Goal: Transaction & Acquisition: Purchase product/service

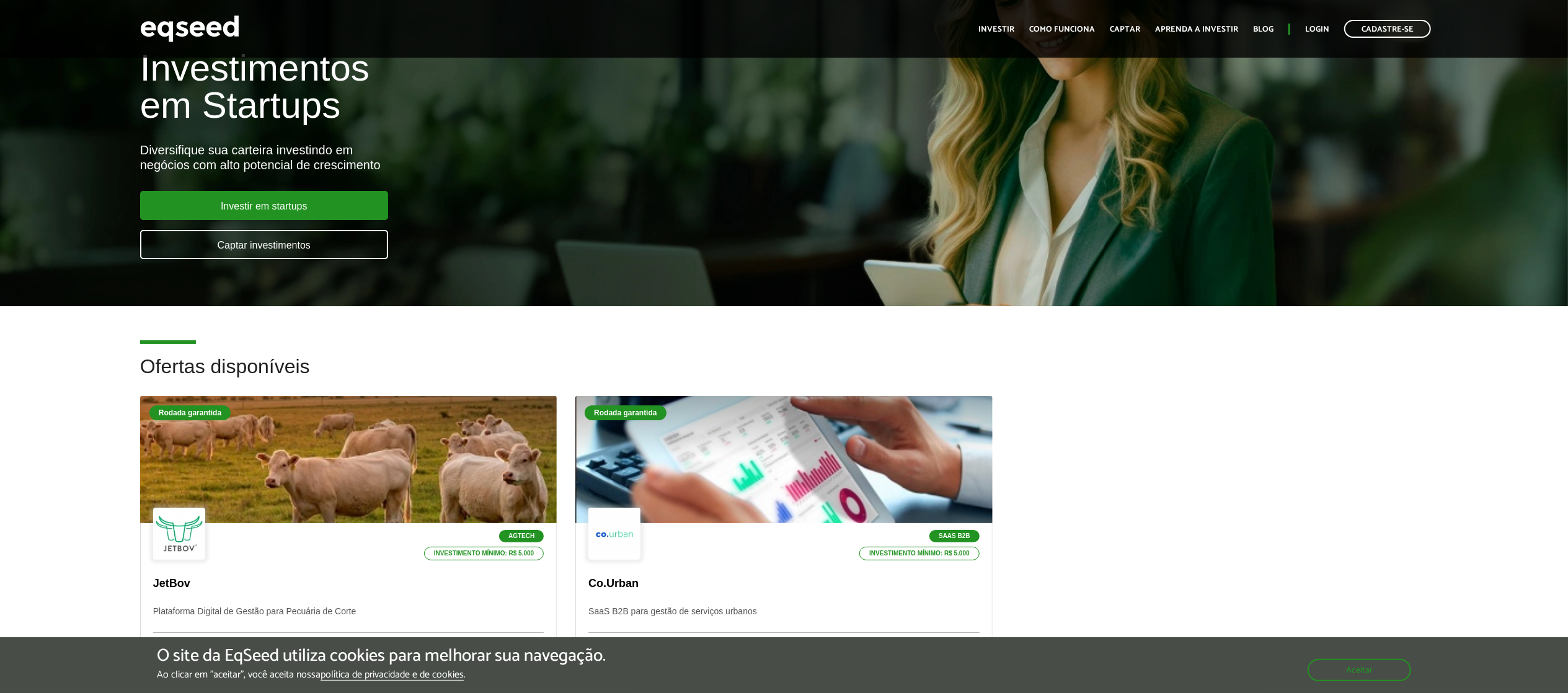
scroll to position [170, 0]
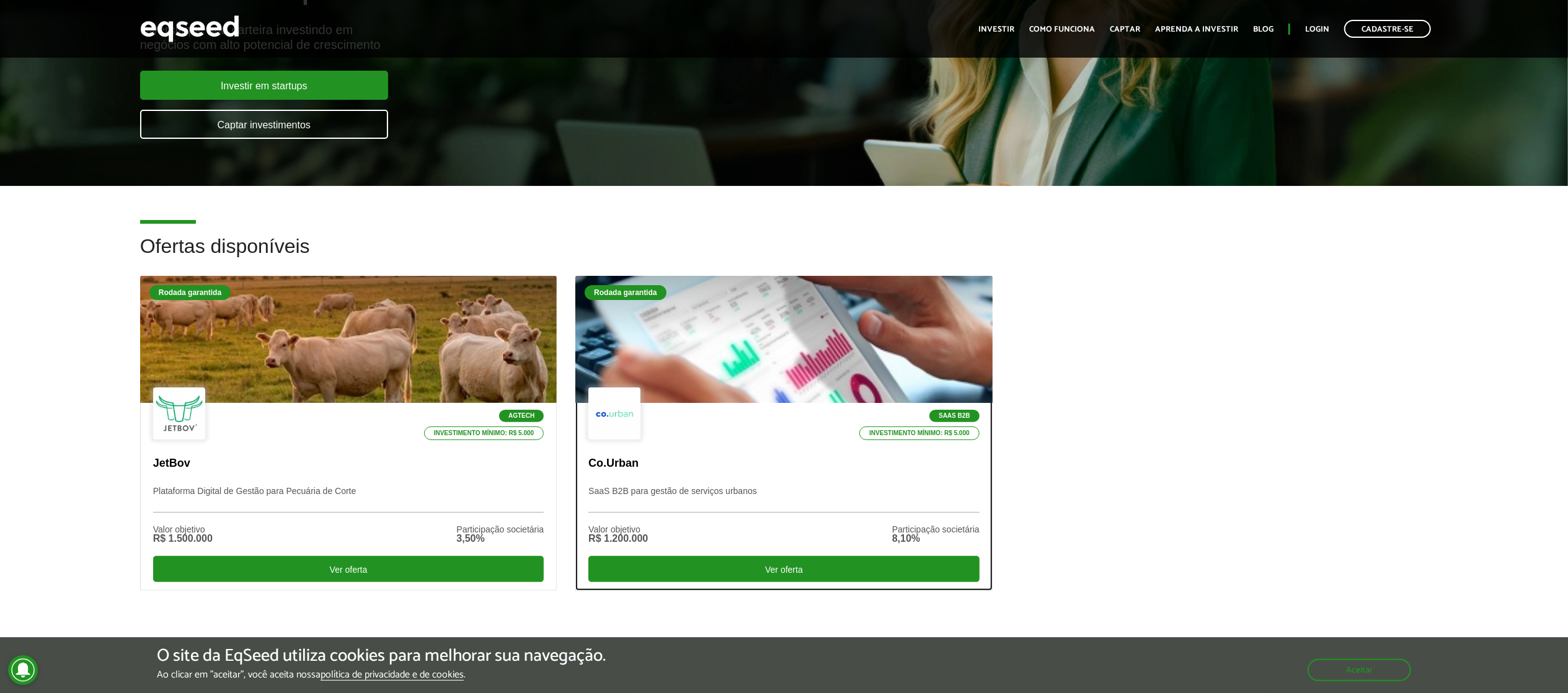
click at [717, 308] on div at bounding box center [784, 340] width 501 height 153
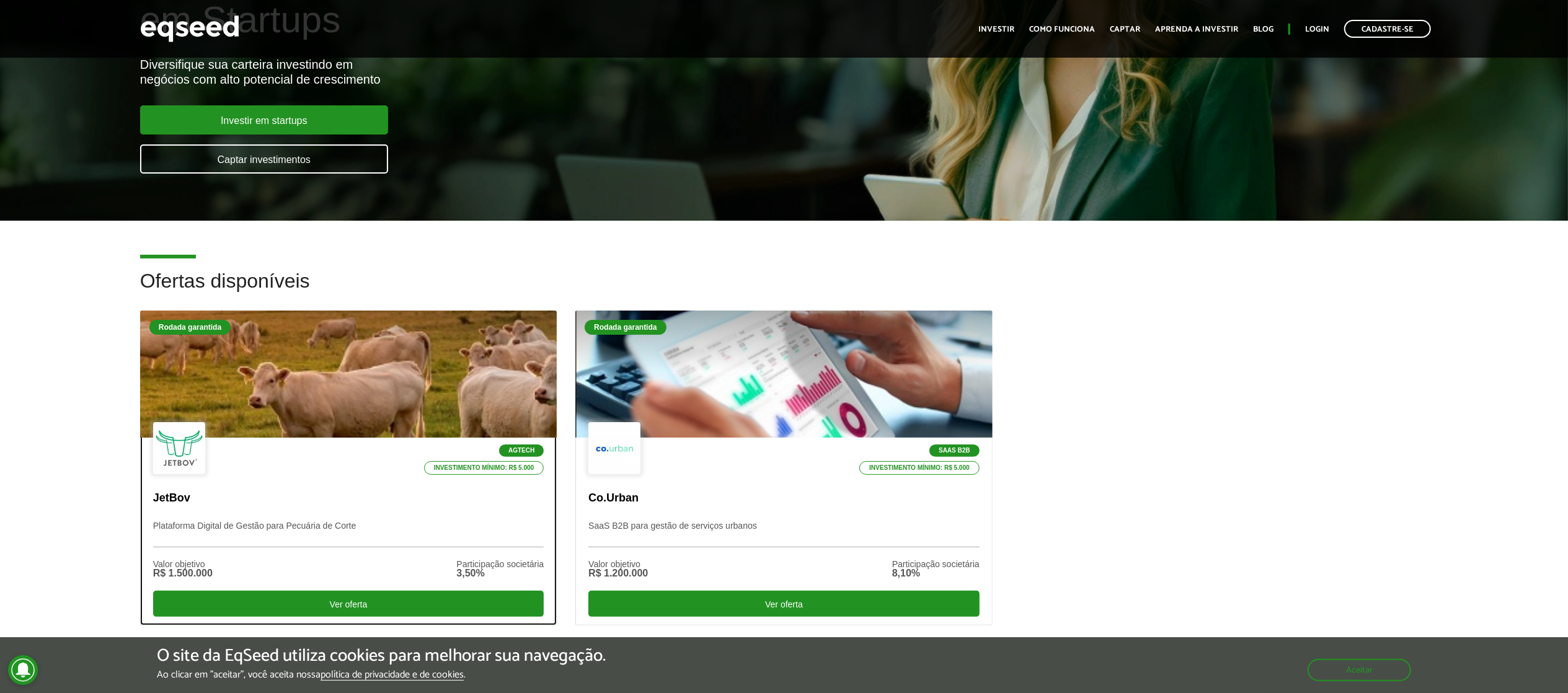
click at [366, 495] on p "JetBov" at bounding box center [349, 498] width 391 height 14
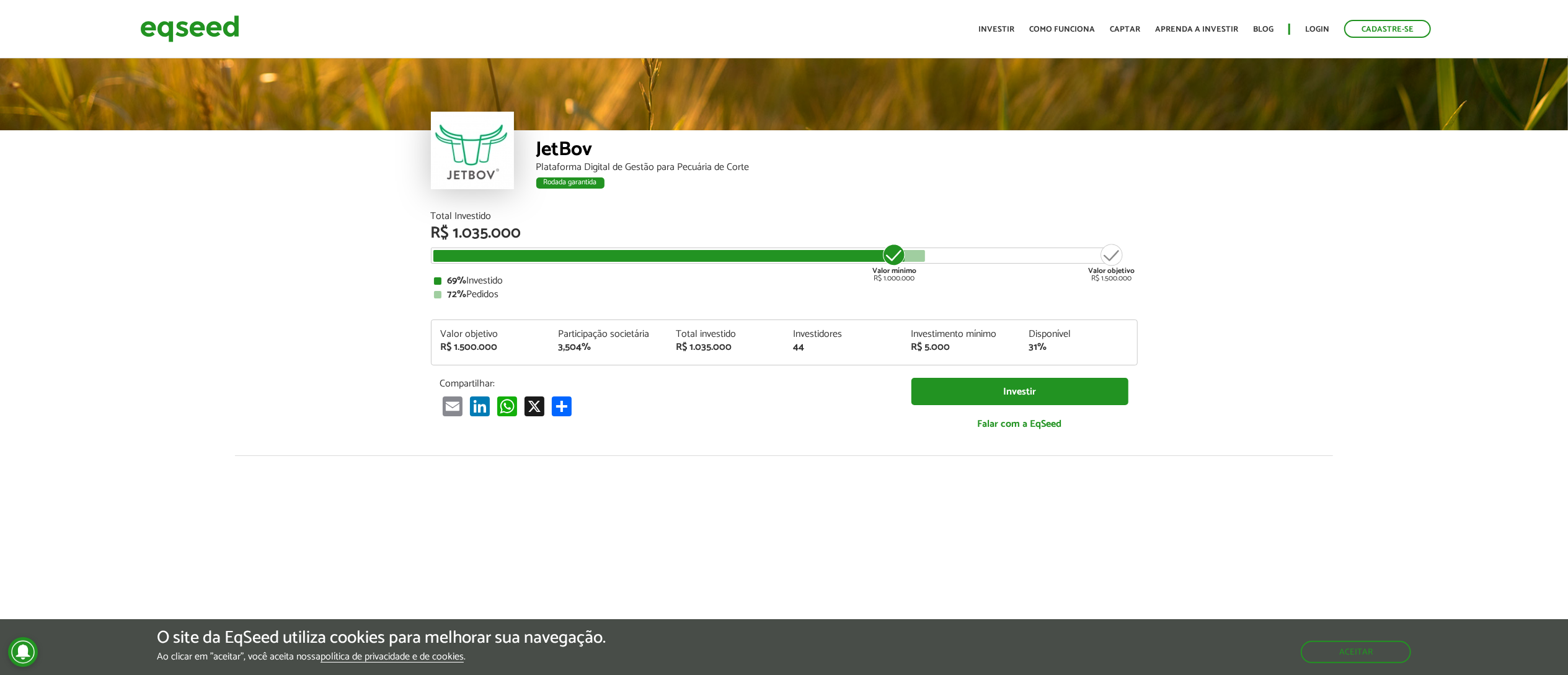
scroll to position [1682, 0]
